Goal: Information Seeking & Learning: Learn about a topic

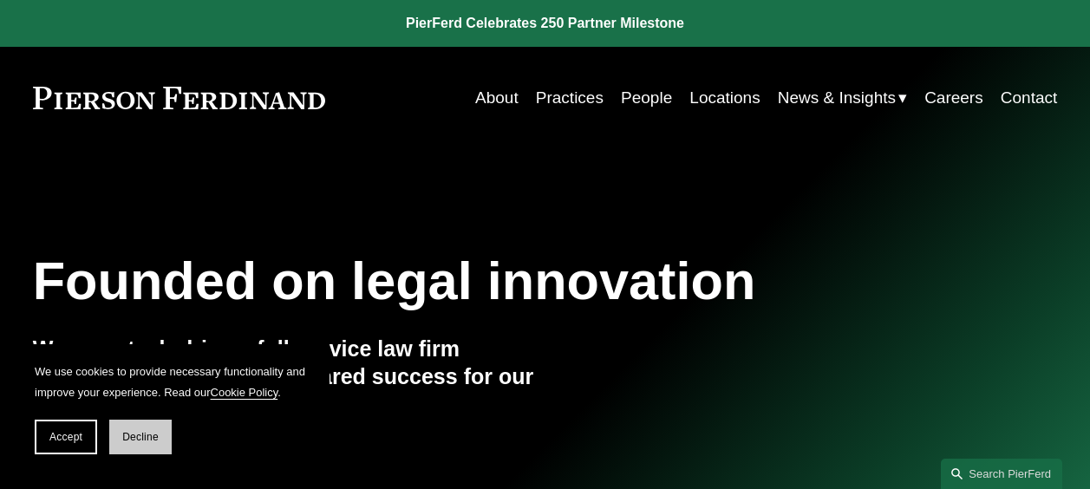
click at [136, 427] on button "Decline" at bounding box center [140, 437] width 62 height 35
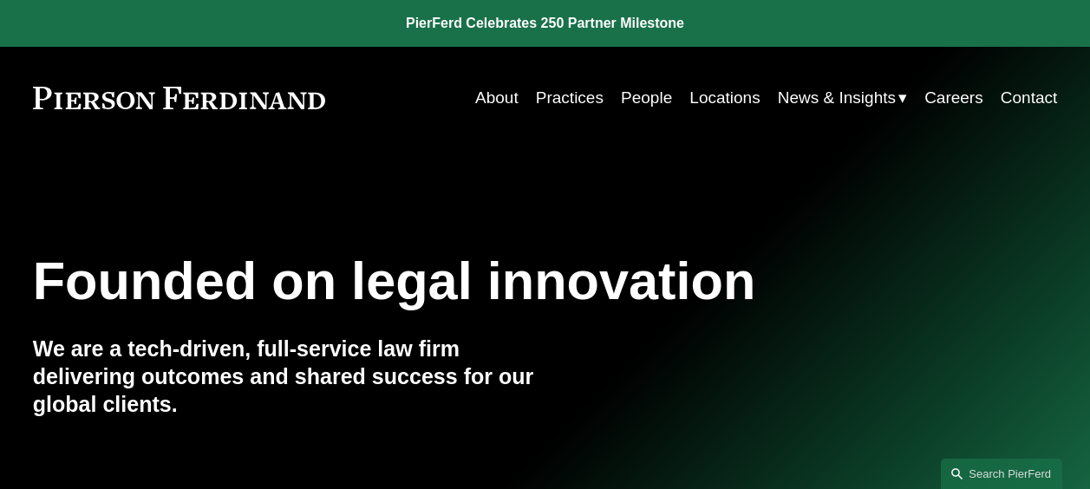
click at [714, 93] on link "Locations" at bounding box center [724, 97] width 70 height 33
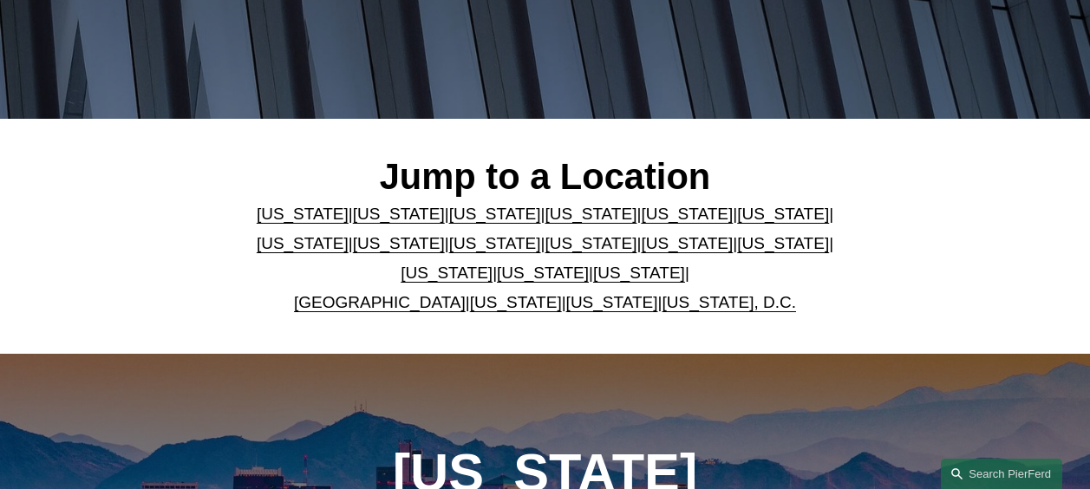
scroll to position [377, 0]
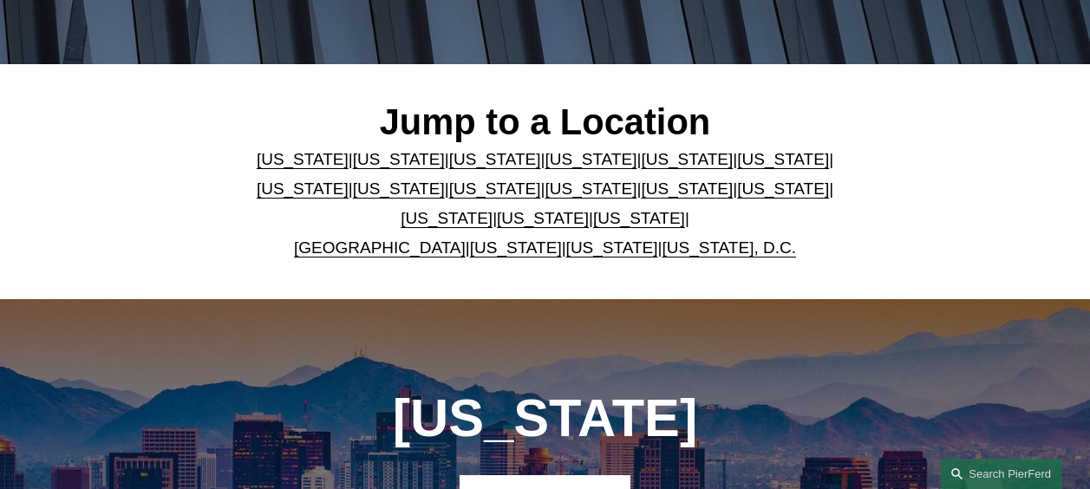
click at [375, 253] on link "United Kingdom" at bounding box center [380, 247] width 172 height 18
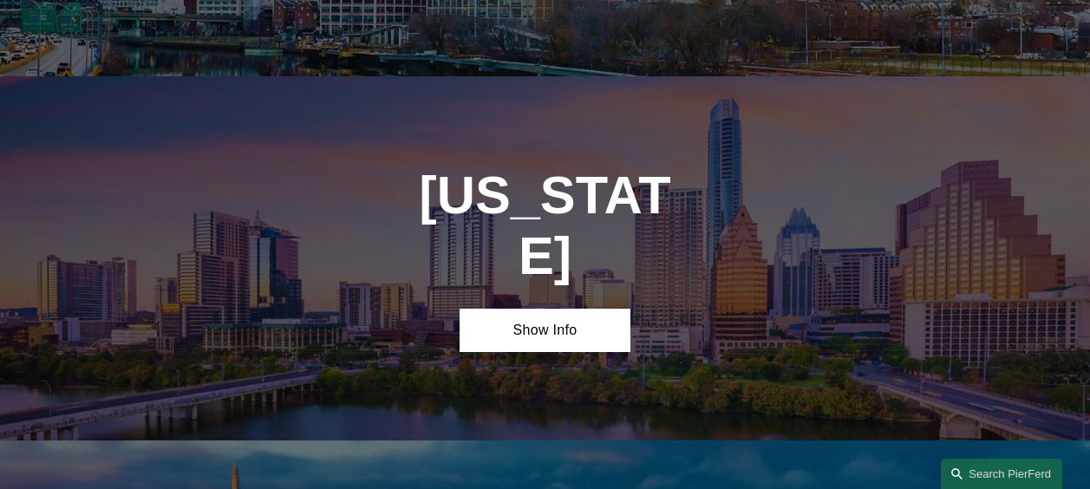
scroll to position [5360, 0]
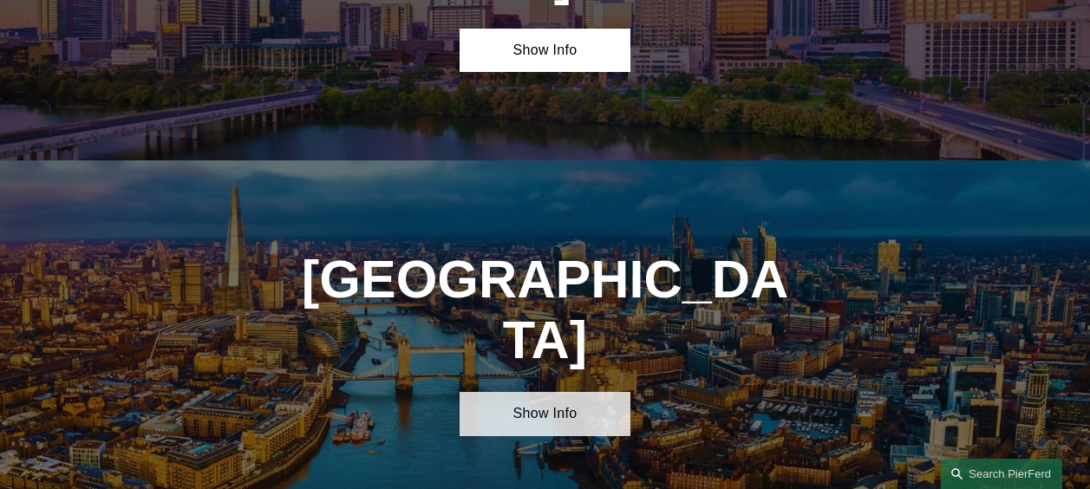
click at [557, 392] on link "Show Info" at bounding box center [544, 414] width 171 height 44
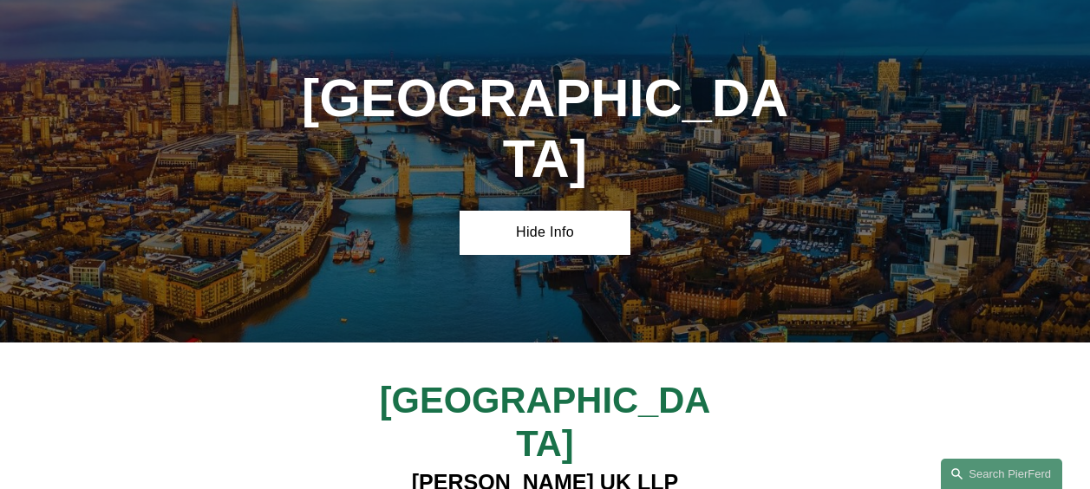
scroll to position [5556, 0]
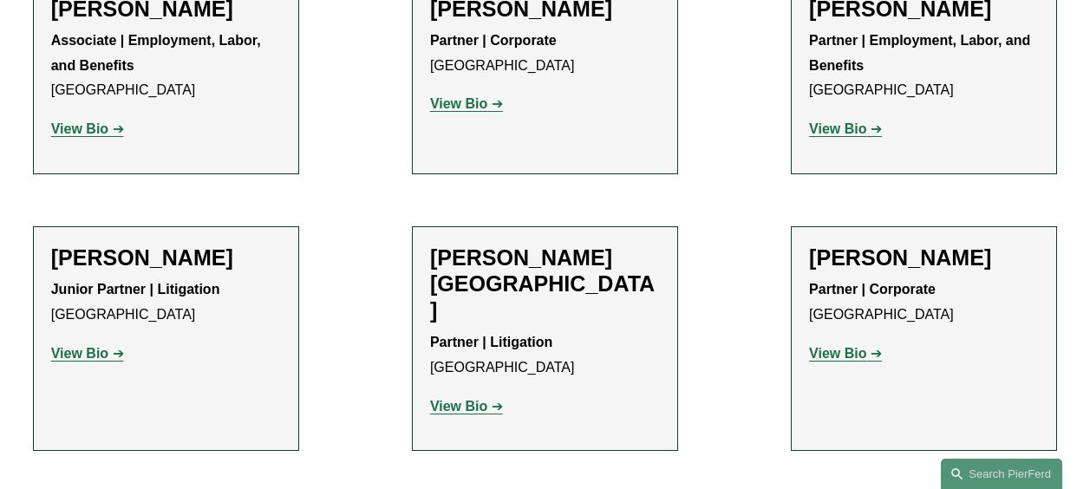
scroll to position [1355, 0]
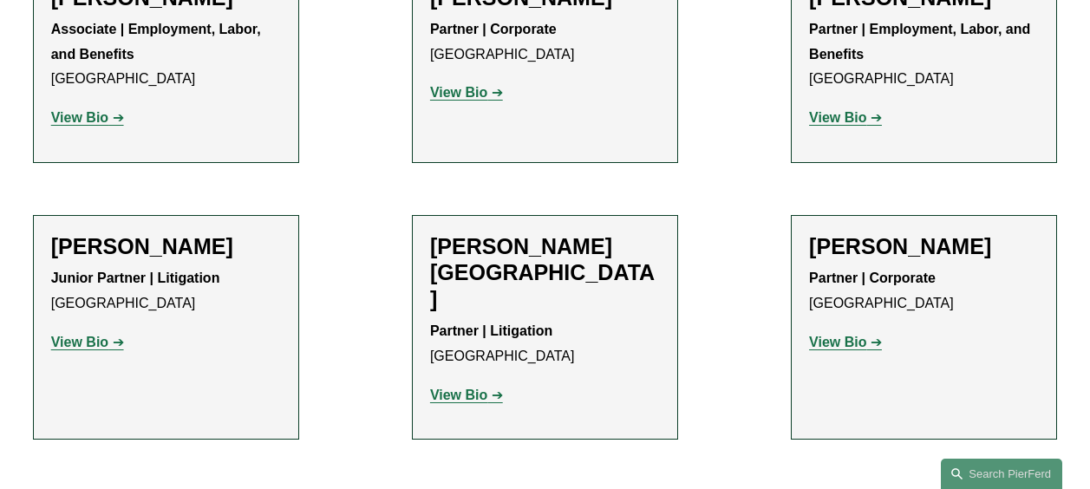
click at [75, 335] on strong "View Bio" at bounding box center [79, 342] width 57 height 15
click at [461, 388] on strong "View Bio" at bounding box center [458, 395] width 57 height 15
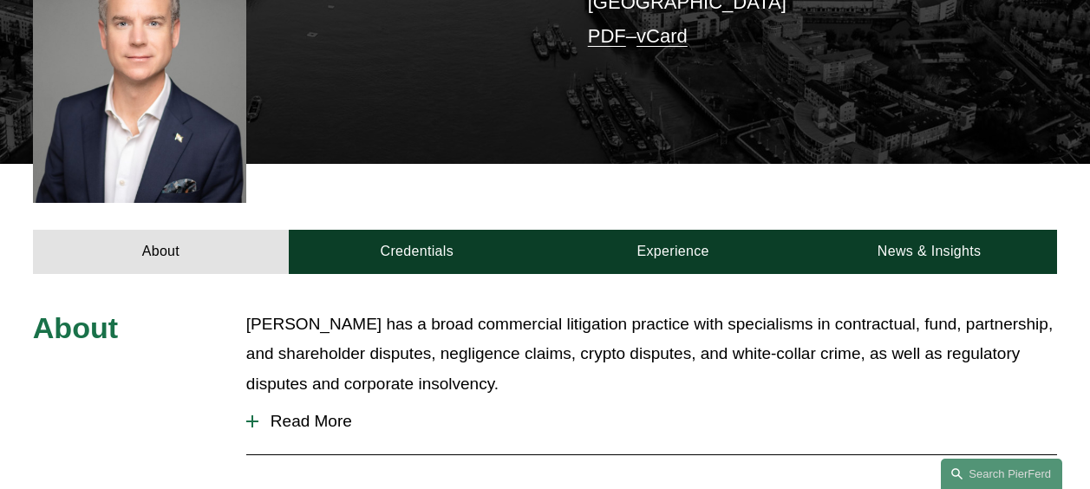
scroll to position [460, 0]
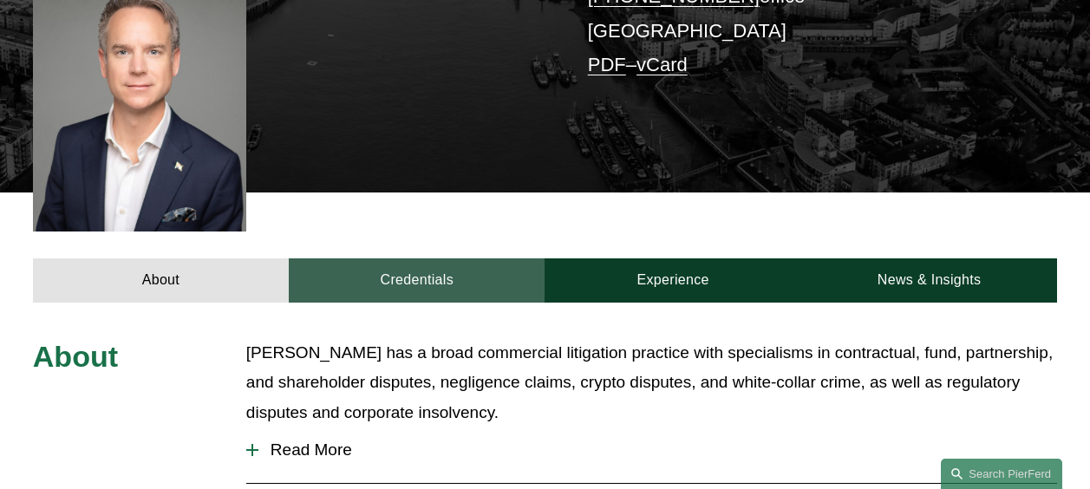
click at [394, 258] on link "Credentials" at bounding box center [417, 280] width 256 height 44
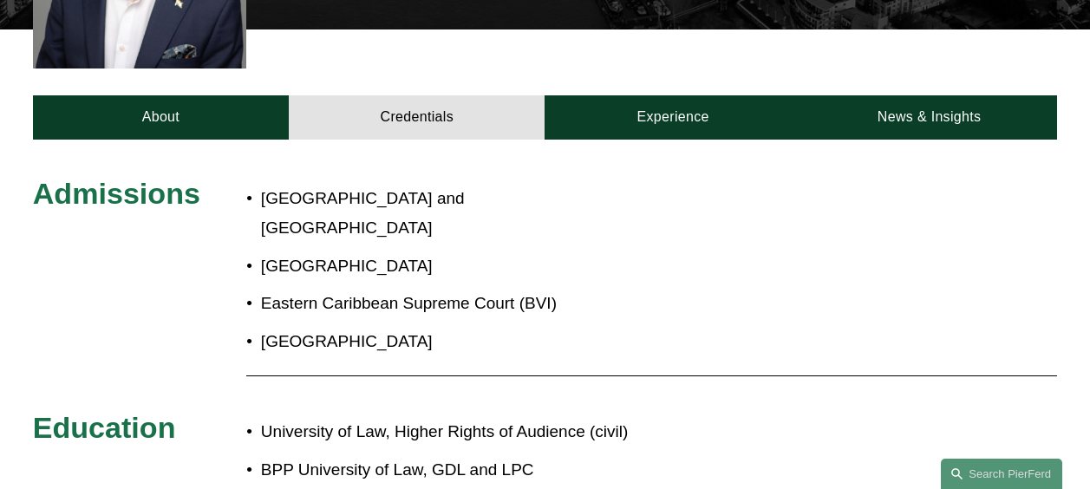
scroll to position [616, 0]
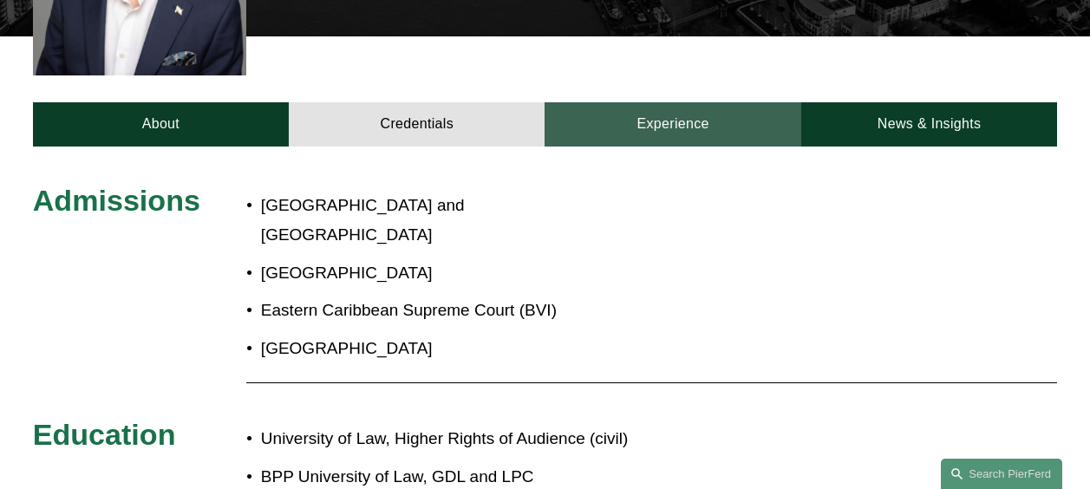
click at [667, 102] on link "Experience" at bounding box center [672, 124] width 256 height 44
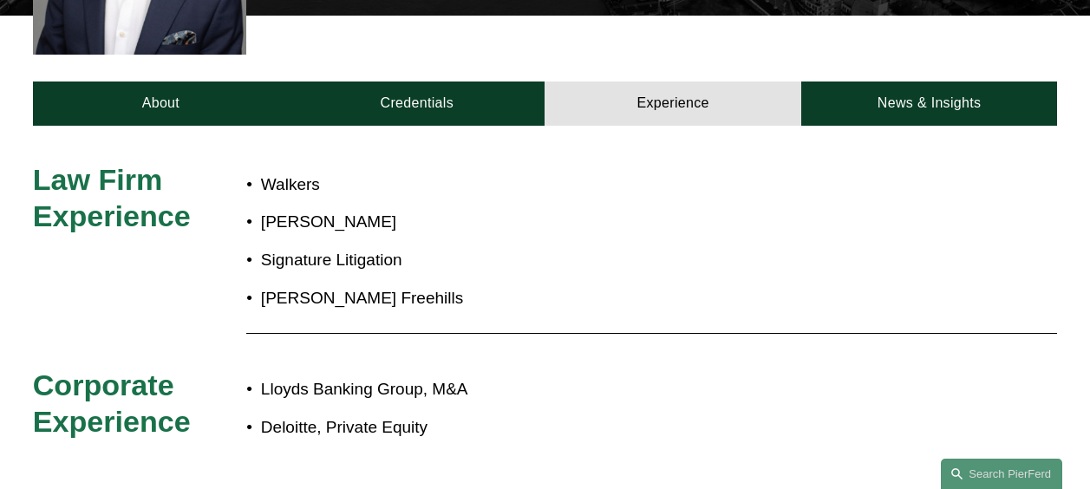
scroll to position [570, 0]
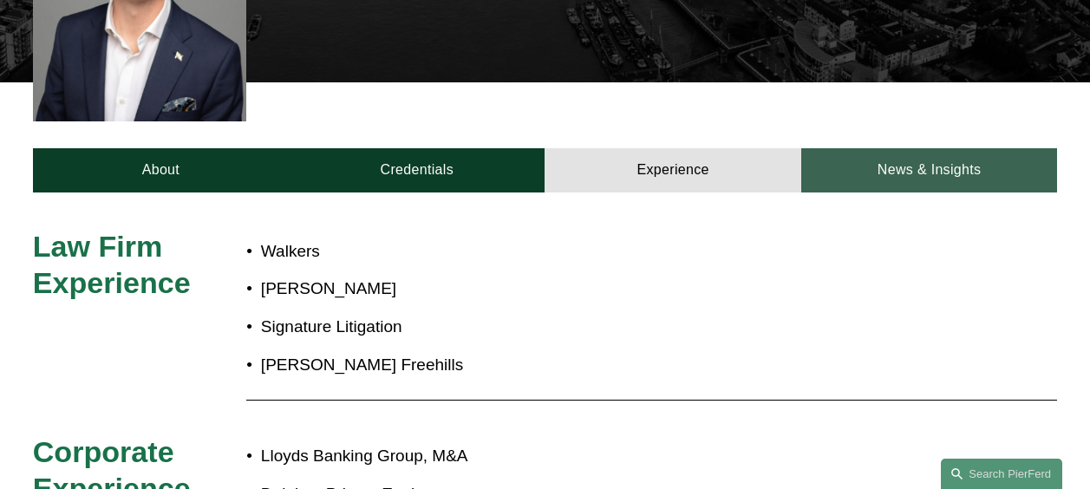
click at [944, 148] on link "News & Insights" at bounding box center [929, 170] width 256 height 44
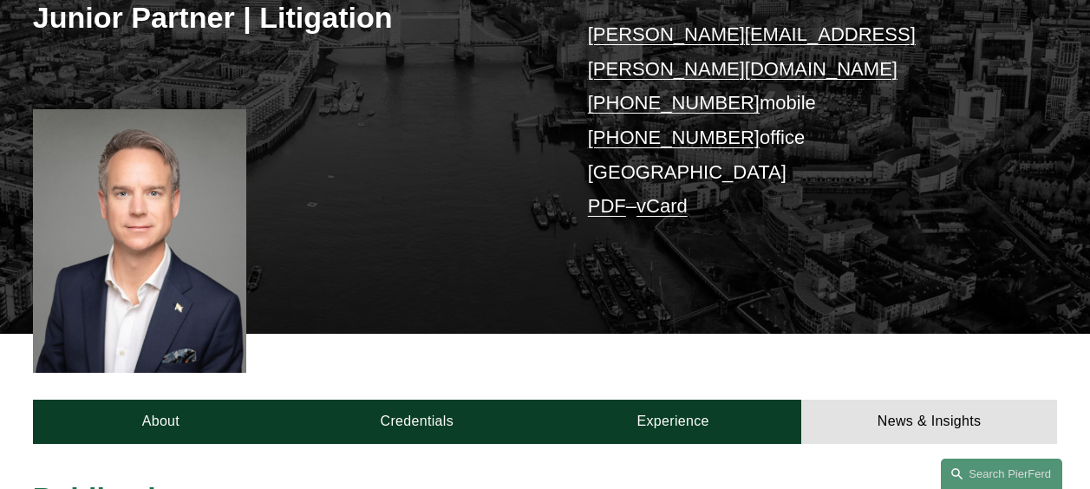
scroll to position [316, 0]
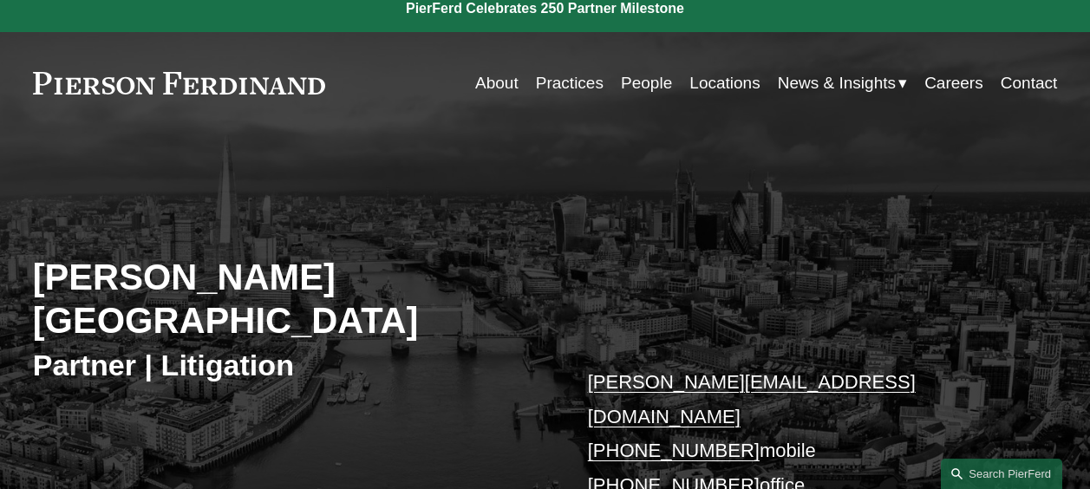
scroll to position [7, 0]
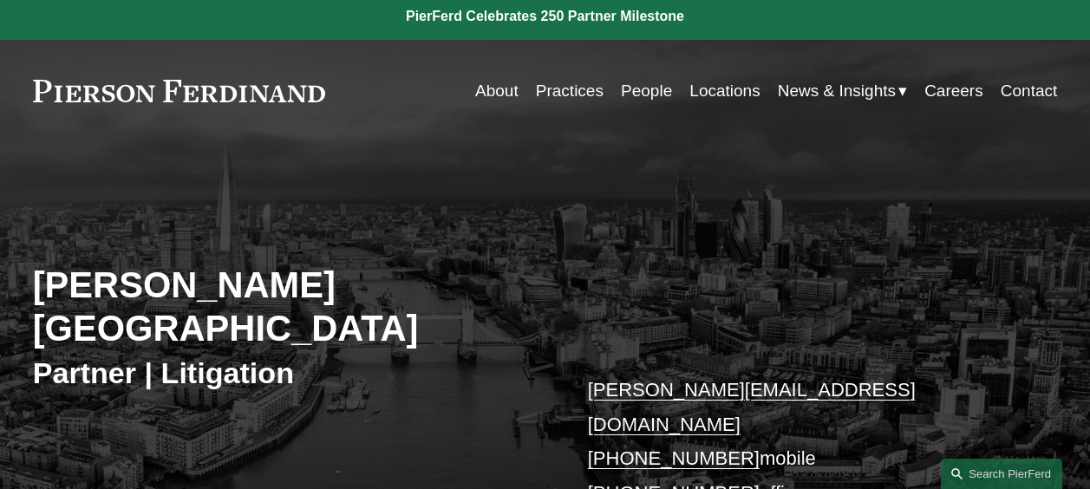
click at [480, 90] on link "About" at bounding box center [496, 91] width 43 height 33
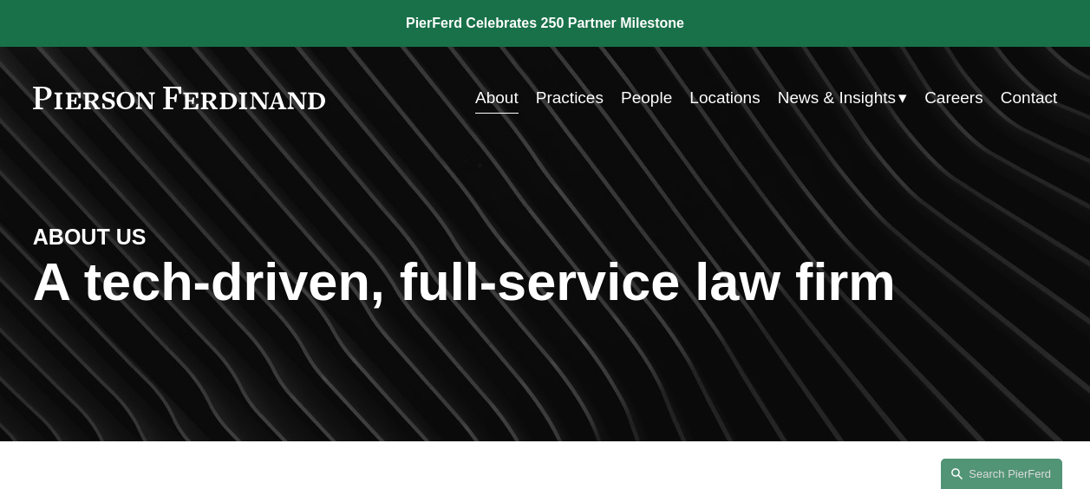
click at [557, 96] on link "Practices" at bounding box center [570, 97] width 68 height 33
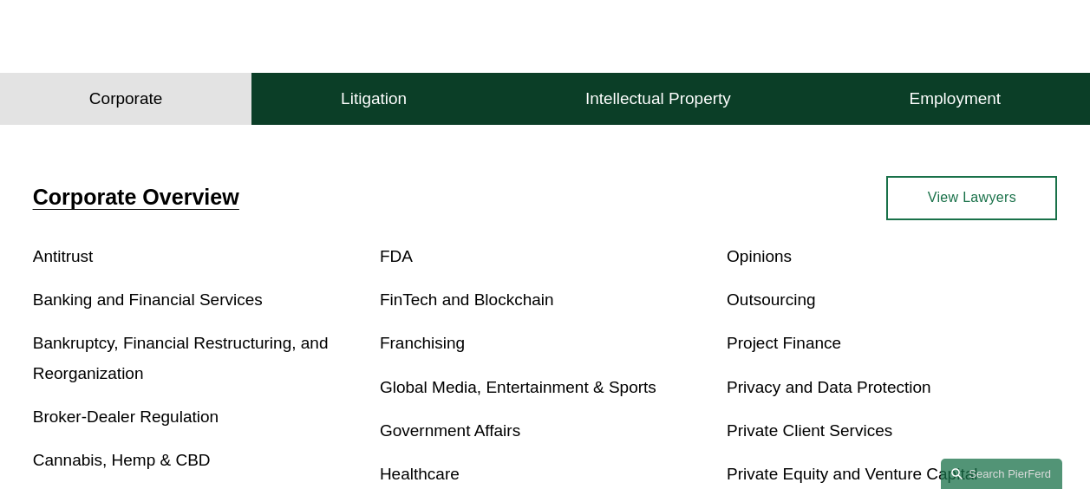
scroll to position [433, 0]
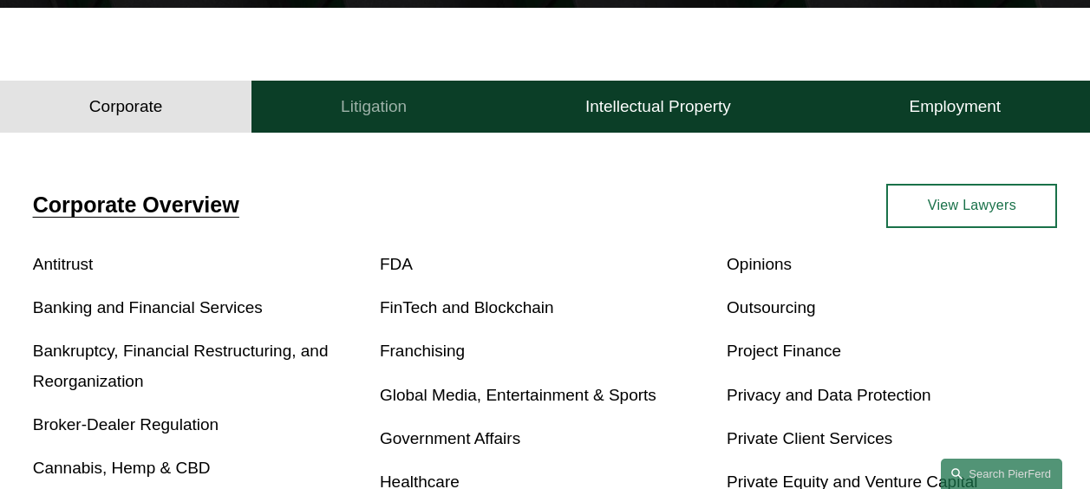
click at [383, 104] on h4 "Litigation" at bounding box center [374, 106] width 66 height 21
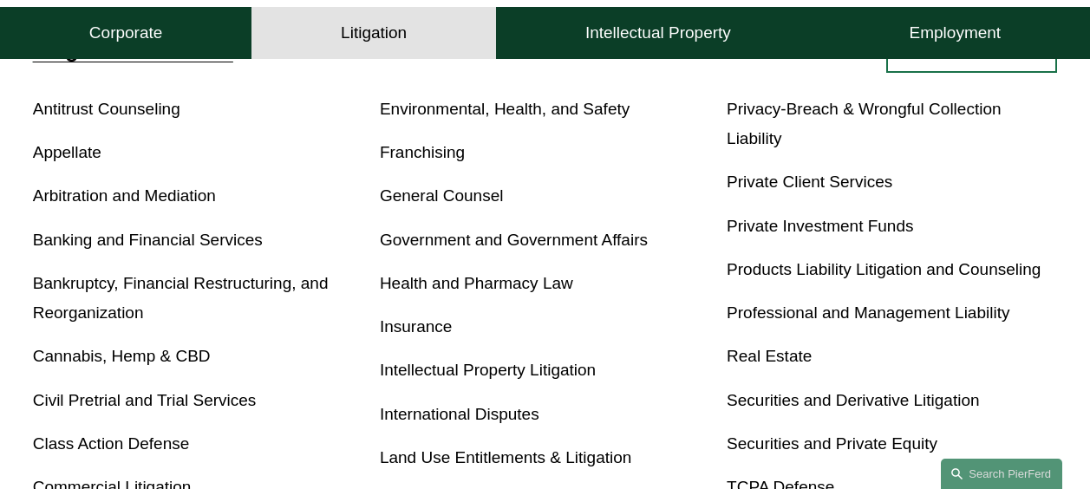
scroll to position [578, 0]
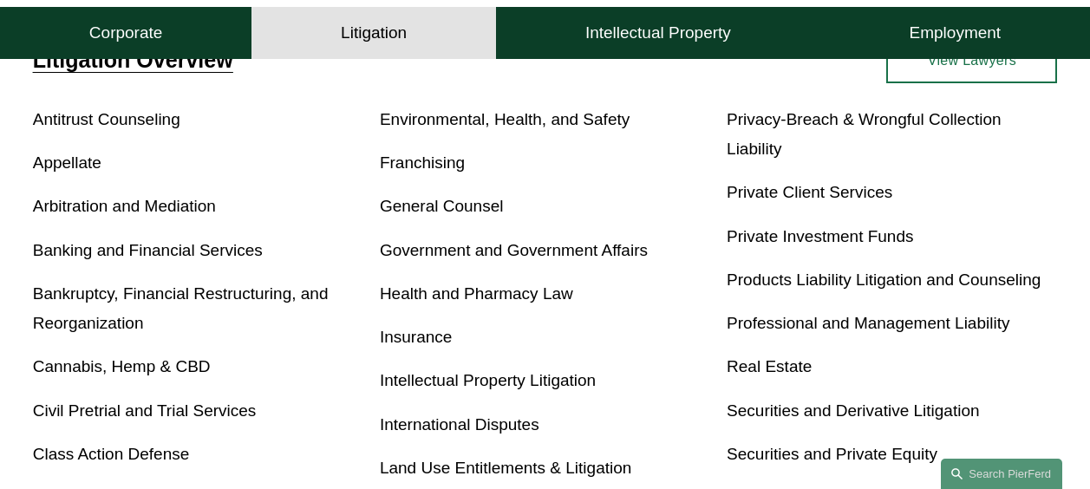
click at [88, 207] on link "Arbitration and Mediation" at bounding box center [124, 206] width 183 height 18
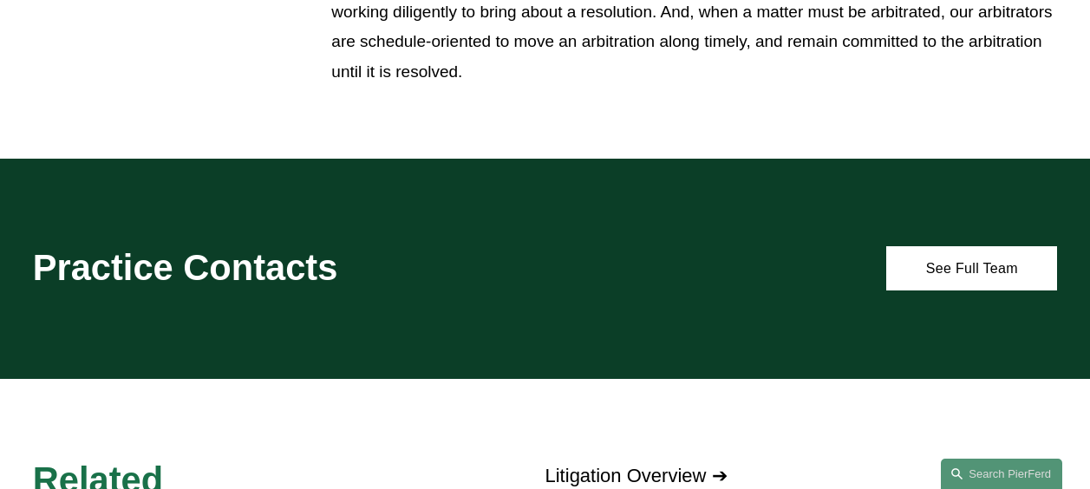
scroll to position [942, 0]
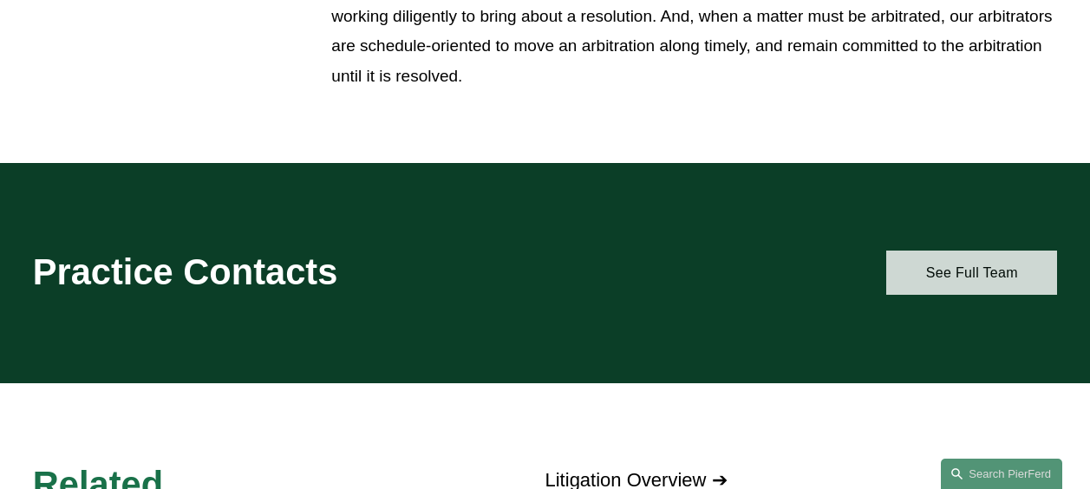
click at [947, 253] on link "See Full Team" at bounding box center [971, 273] width 171 height 44
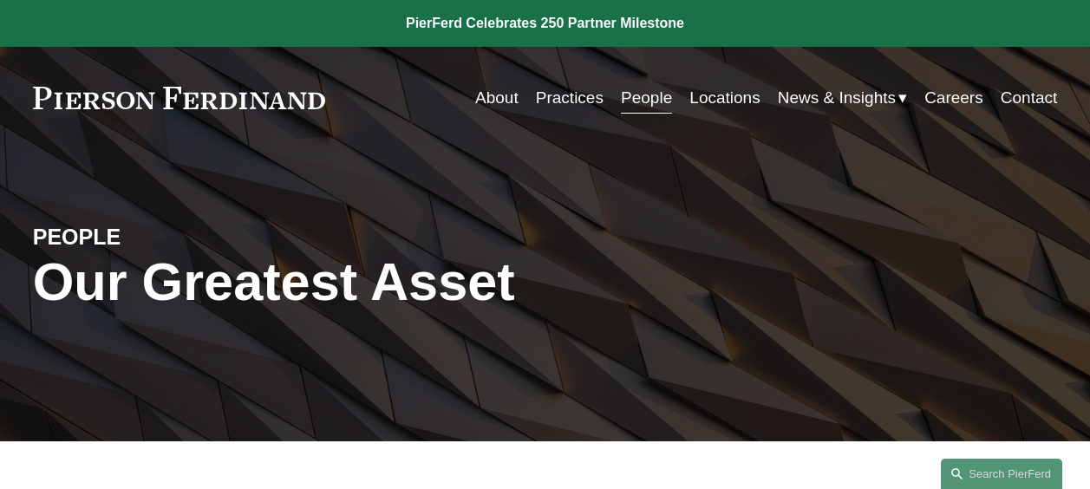
click at [0, 0] on span "Blogs" at bounding box center [0, 0] width 0 height 0
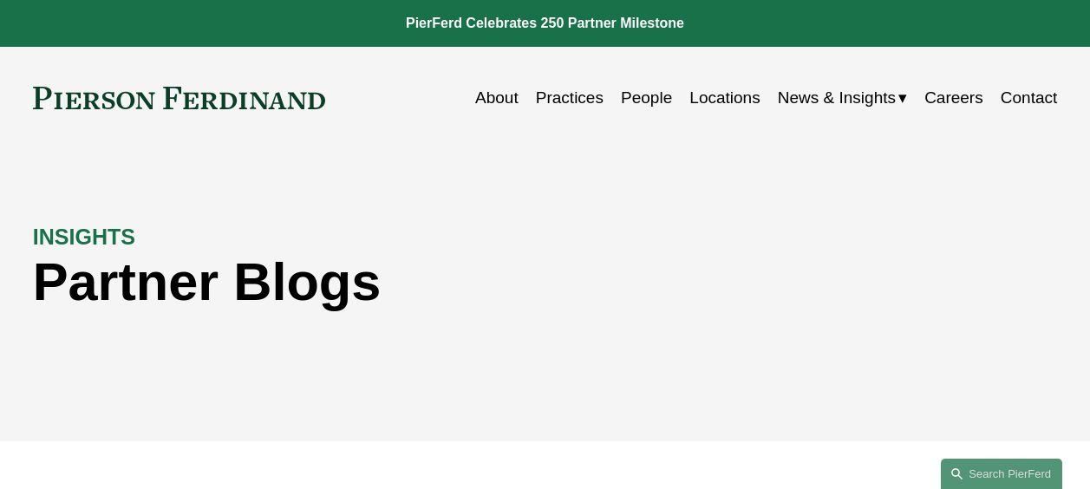
click at [0, 0] on span "Insights" at bounding box center [0, 0] width 0 height 0
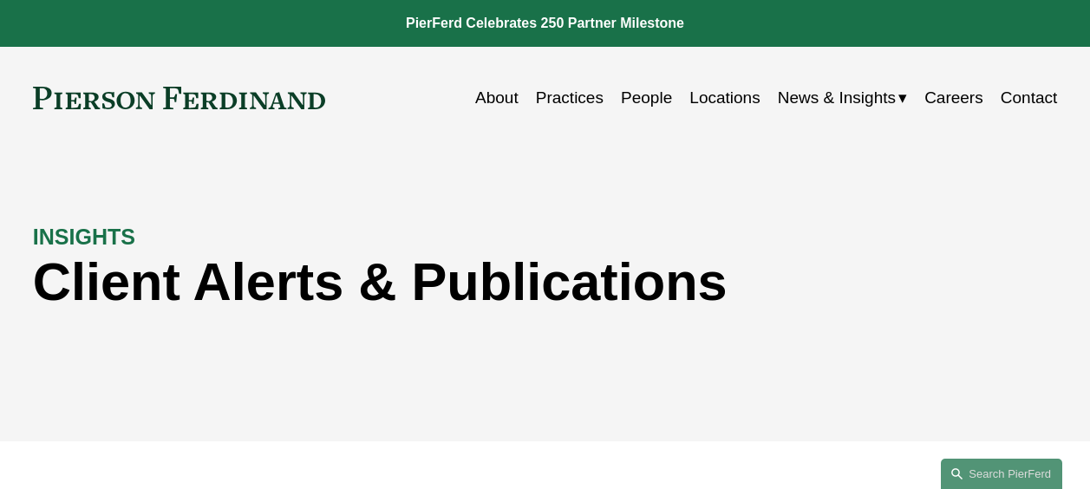
click at [485, 101] on link "About" at bounding box center [496, 97] width 43 height 33
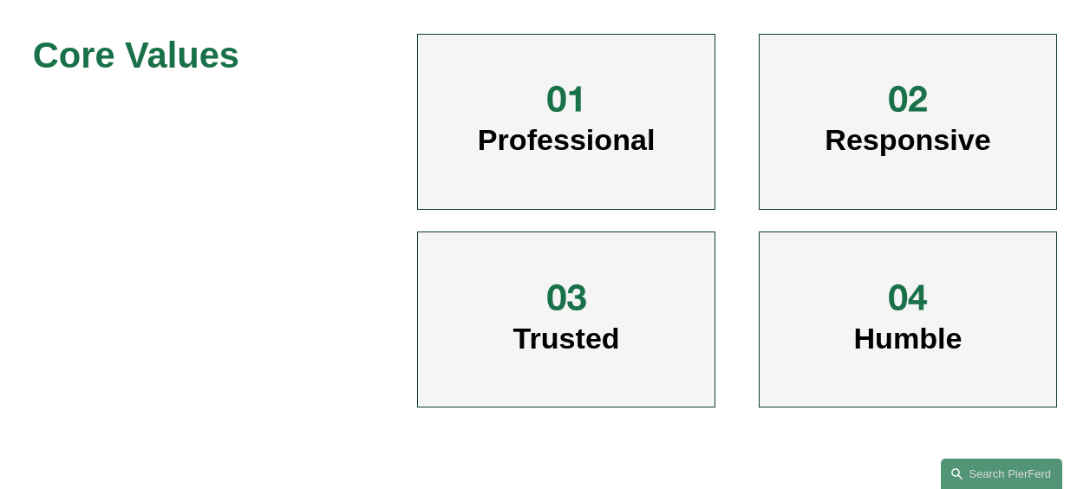
scroll to position [787, 0]
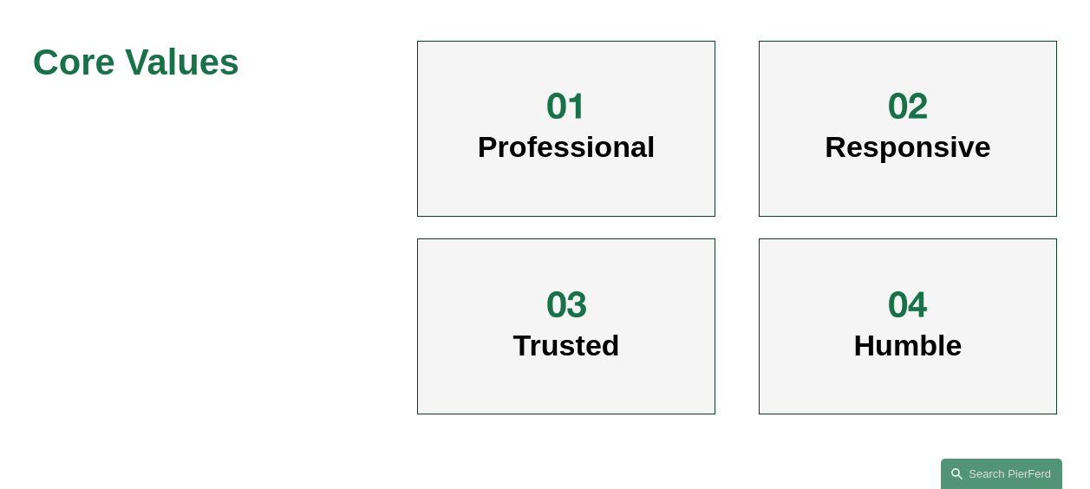
click at [572, 138] on span "Professional" at bounding box center [567, 146] width 178 height 33
click at [564, 153] on span "Professional" at bounding box center [567, 146] width 178 height 33
click at [862, 147] on span "Responsive" at bounding box center [907, 146] width 166 height 33
click at [876, 314] on div at bounding box center [908, 305] width 128 height 44
click at [644, 349] on h3 "Trusted" at bounding box center [566, 326] width 207 height 73
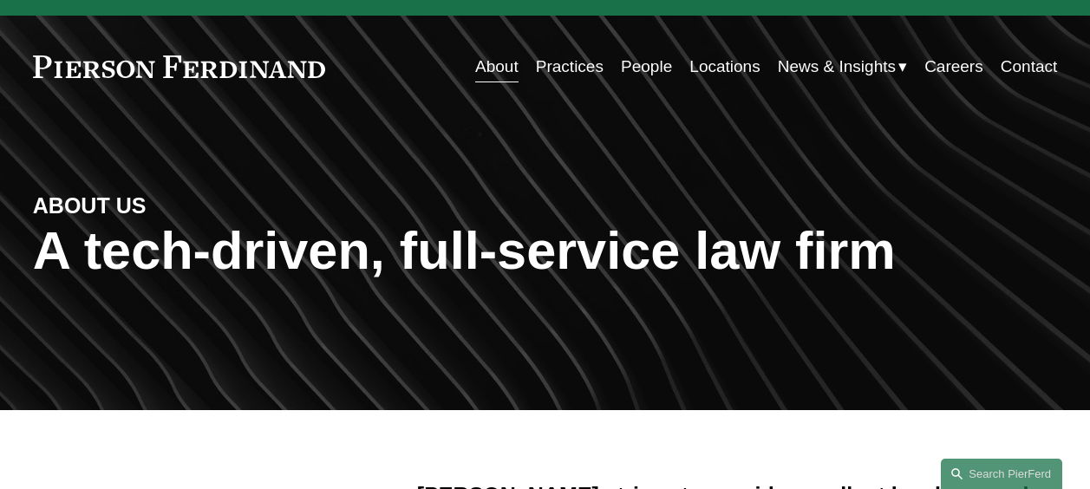
scroll to position [0, 0]
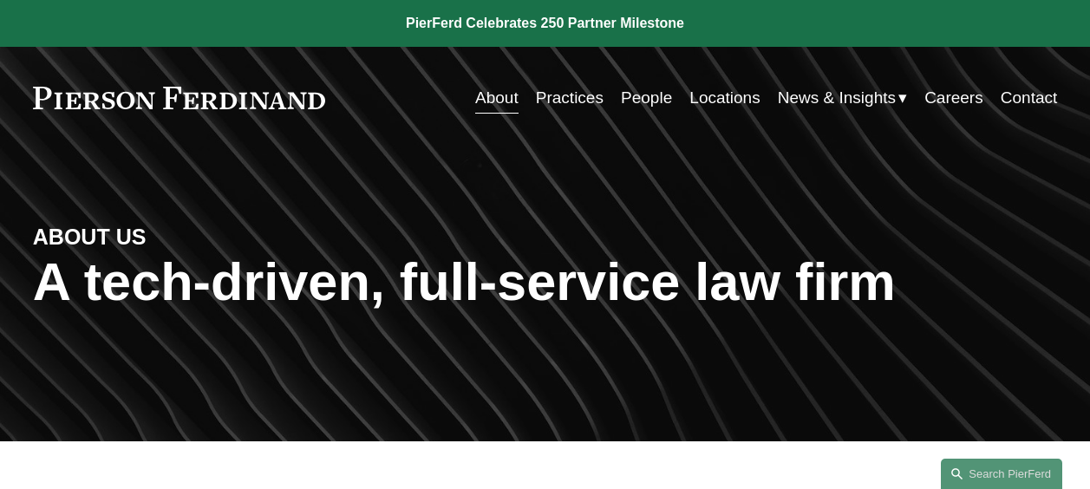
click at [712, 97] on link "Locations" at bounding box center [724, 97] width 70 height 33
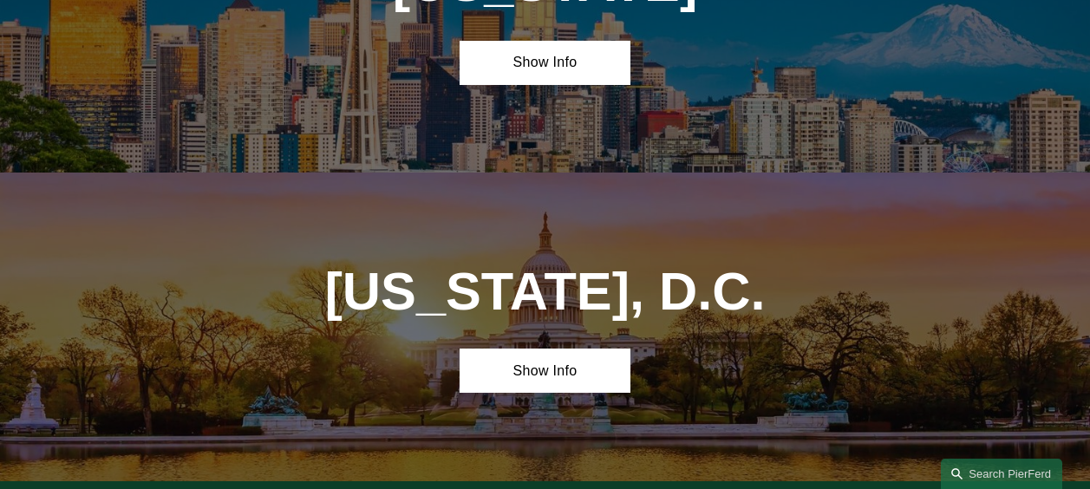
scroll to position [6348, 0]
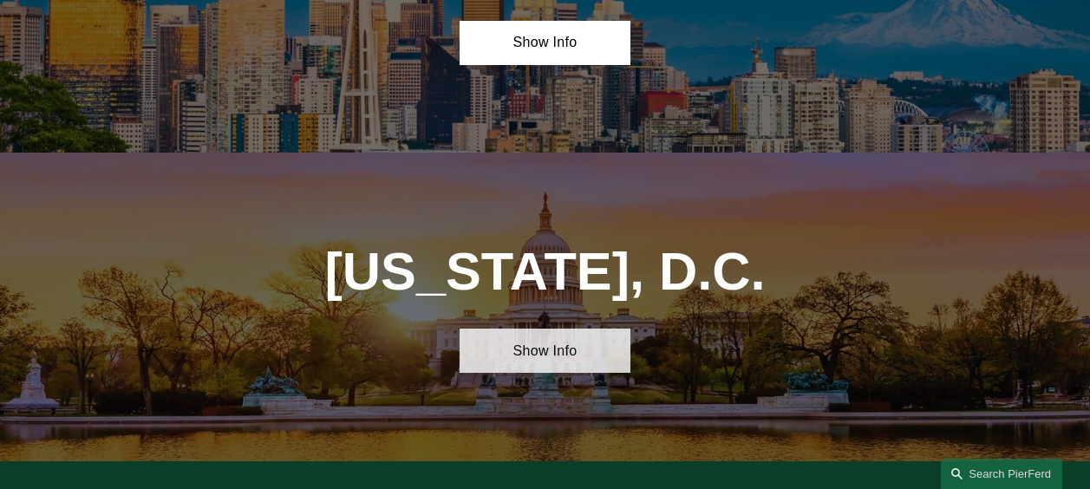
click at [558, 329] on link "Show Info" at bounding box center [544, 351] width 171 height 44
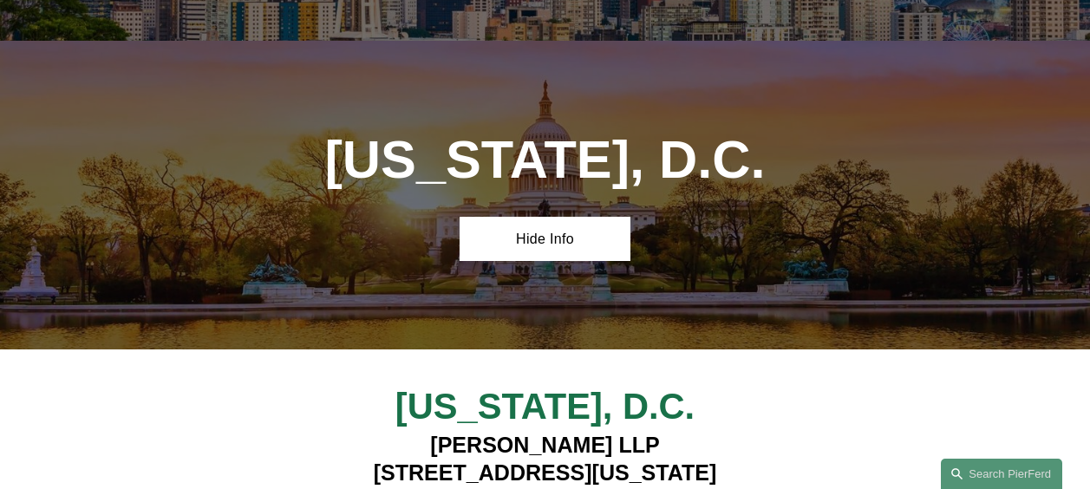
scroll to position [6467, 0]
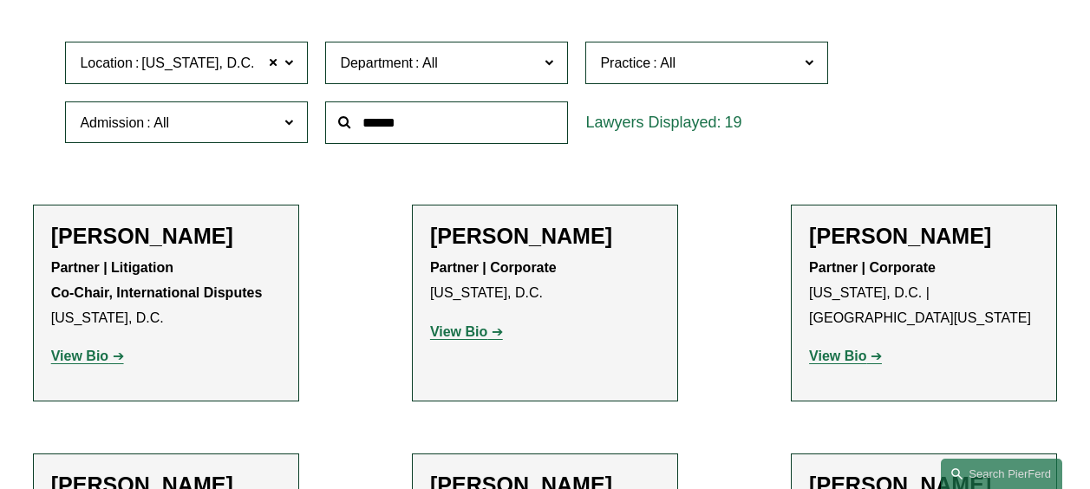
scroll to position [526, 0]
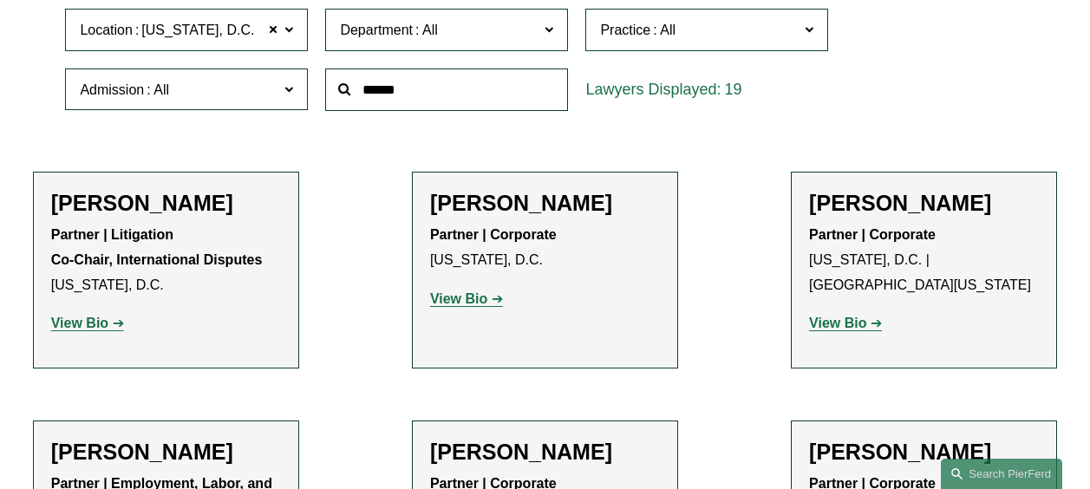
click at [75, 328] on strong "View Bio" at bounding box center [79, 323] width 57 height 15
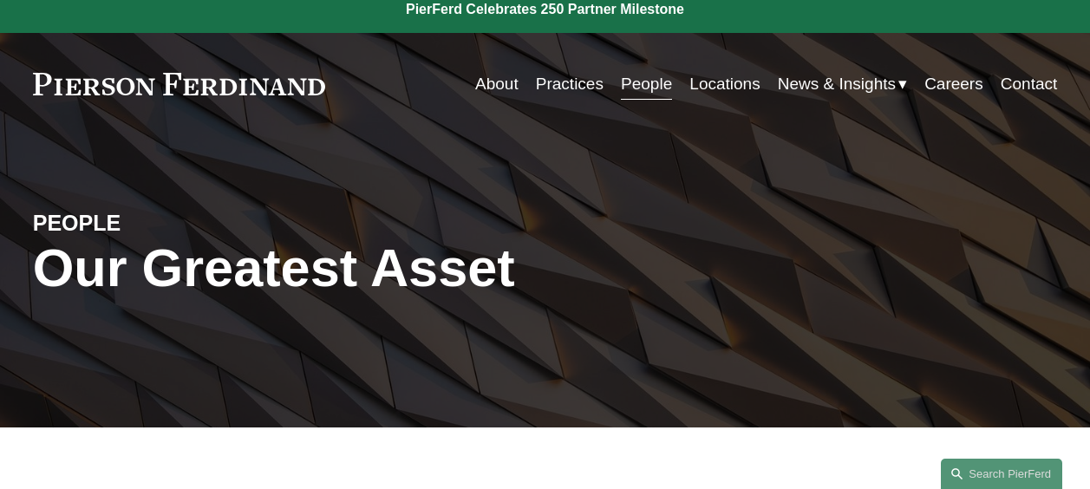
scroll to position [0, 0]
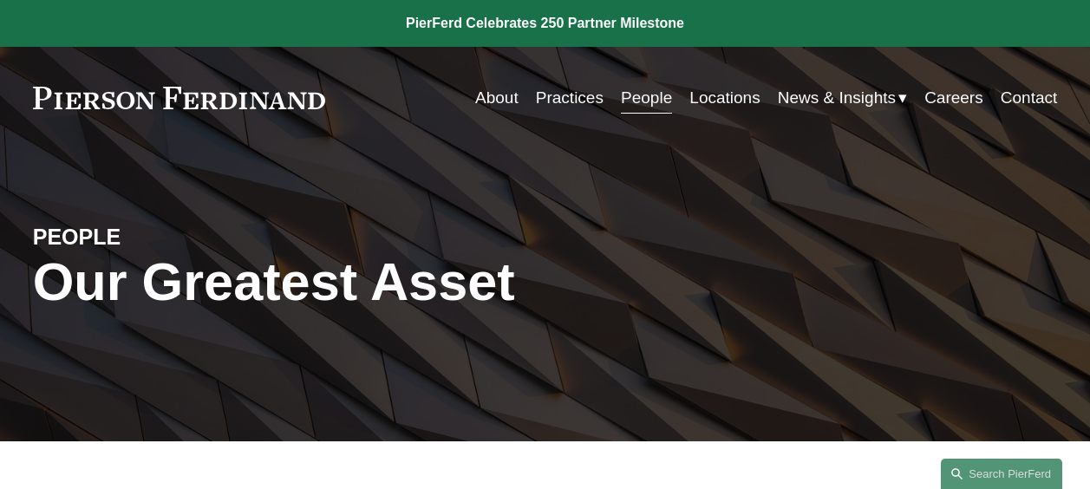
click at [0, 0] on span "News" at bounding box center [0, 0] width 0 height 0
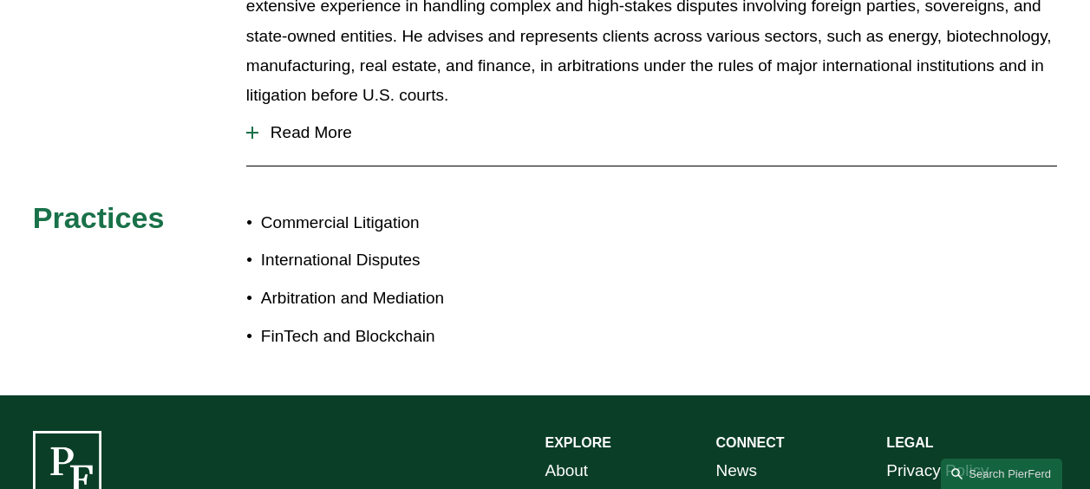
scroll to position [835, 0]
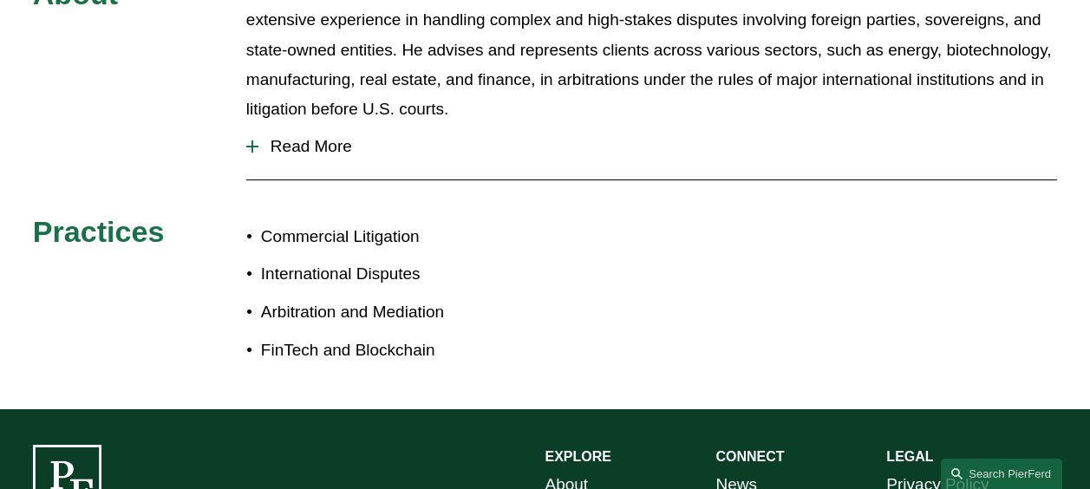
click at [302, 137] on span "Read More" at bounding box center [657, 146] width 798 height 19
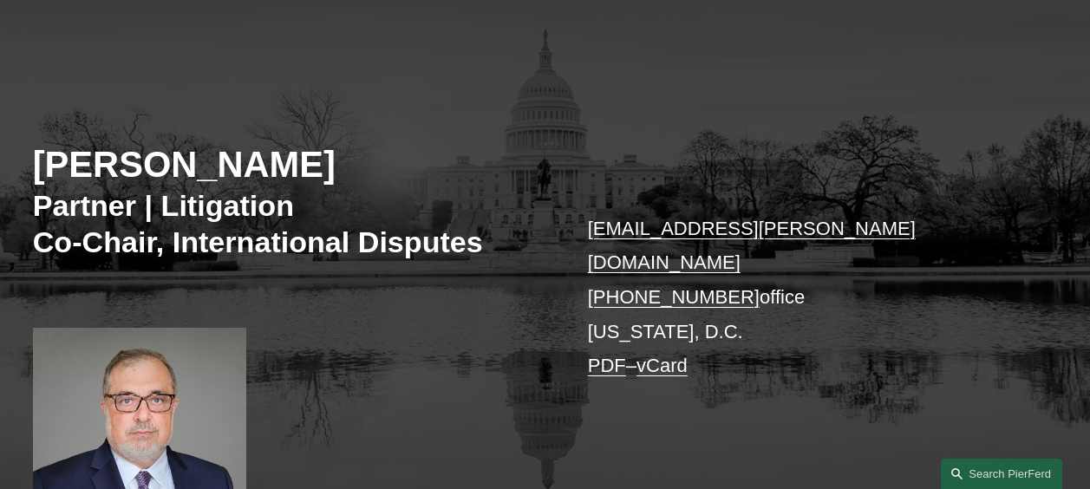
scroll to position [83, 0]
